Goal: Information Seeking & Learning: Learn about a topic

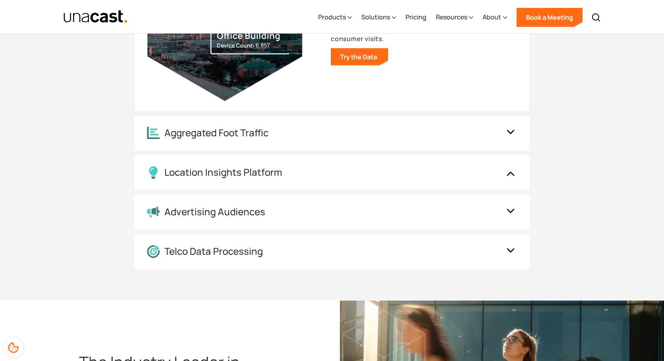
scroll to position [902, 0]
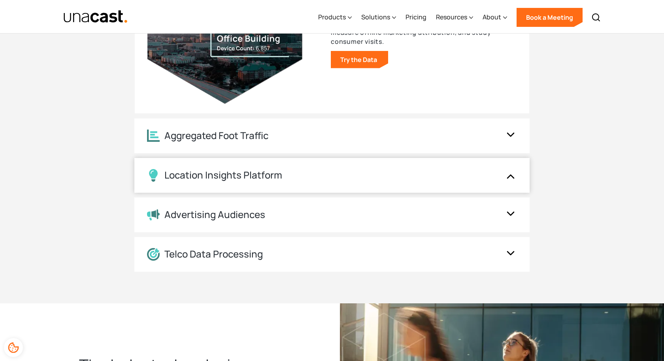
click at [299, 169] on div "Location Insights Platform" at bounding box center [324, 175] width 354 height 13
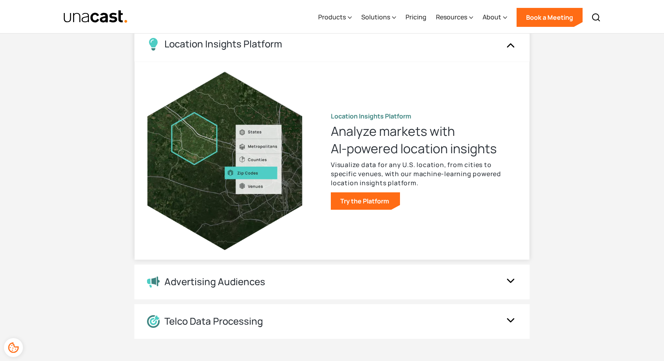
scroll to position [833, 0]
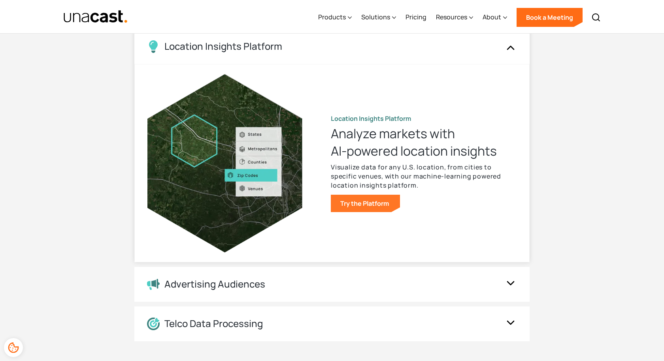
click at [370, 206] on link "Try the Platform" at bounding box center [365, 203] width 69 height 17
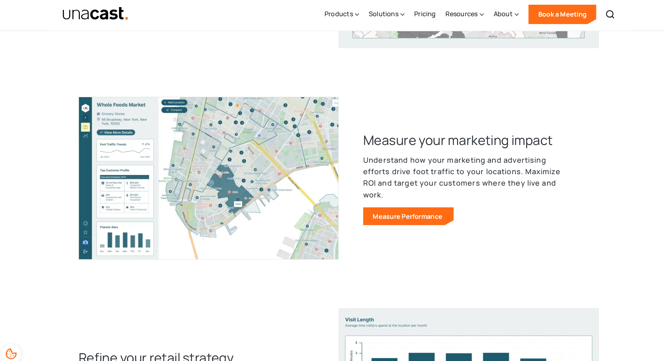
scroll to position [557, 0]
